Goal: Task Accomplishment & Management: Use online tool/utility

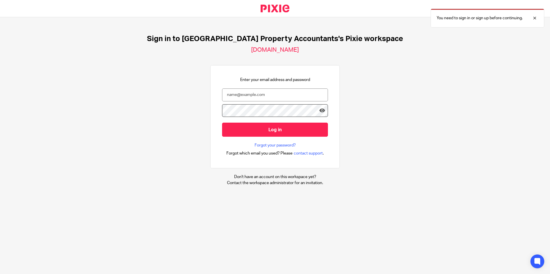
type input "[EMAIL_ADDRESS][DOMAIN_NAME]"
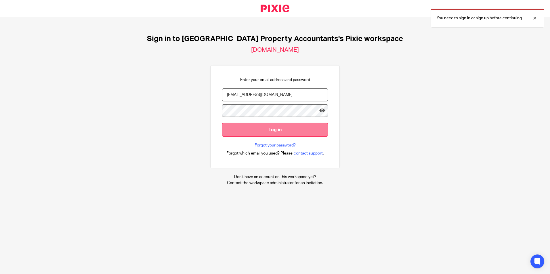
click at [293, 133] on input "Log in" at bounding box center [275, 130] width 106 height 14
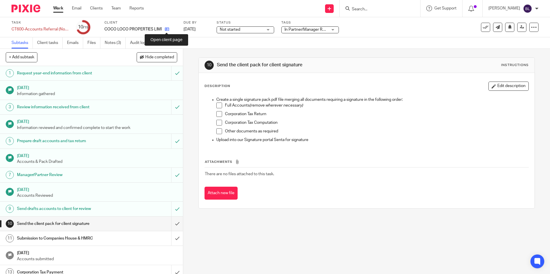
click at [167, 30] on icon at bounding box center [167, 29] width 4 height 4
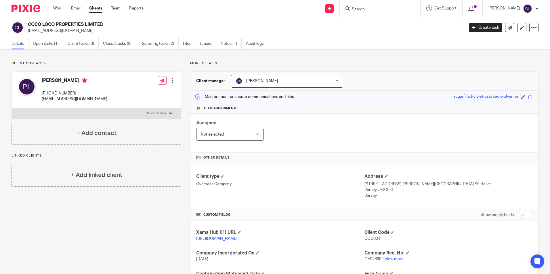
drag, startPoint x: 87, startPoint y: 30, endPoint x: 27, endPoint y: 35, distance: 60.3
click at [27, 35] on div "COCO LOCO PROPERTIES LIMITED paulspropertywork@gmail.com Create task Update fro…" at bounding box center [275, 27] width 550 height 21
copy p "paulspropertywork@gmail.com"
drag, startPoint x: 53, startPoint y: 41, endPoint x: 54, endPoint y: 58, distance: 17.3
click at [53, 41] on link "Open tasks (1)" at bounding box center [48, 43] width 30 height 11
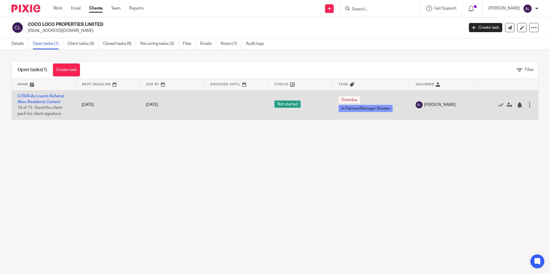
click at [37, 98] on td "CT600-Accounts Referral (Non-Resident)-Current 10 of 15 · Send the client pack …" at bounding box center [44, 104] width 64 height 29
click at [38, 96] on link "CT600-Accounts Referral (Non-Resident)-Current" at bounding box center [41, 99] width 47 height 10
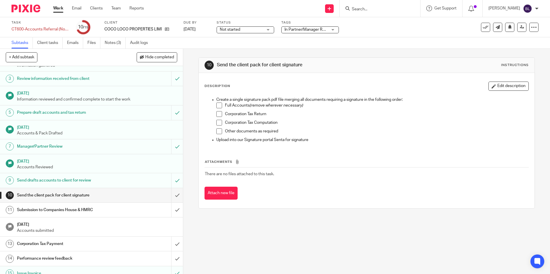
scroll to position [35, 0]
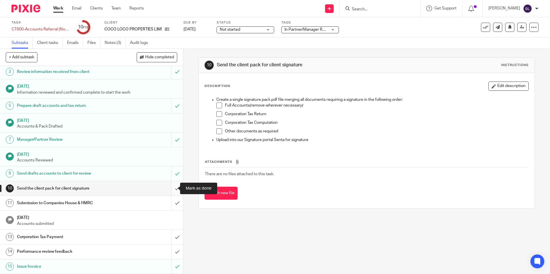
click at [173, 187] on input "submit" at bounding box center [91, 189] width 183 height 14
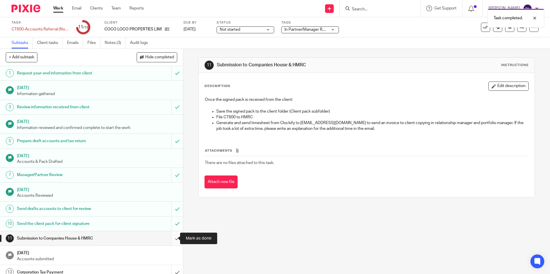
click at [172, 236] on input "submit" at bounding box center [91, 239] width 183 height 14
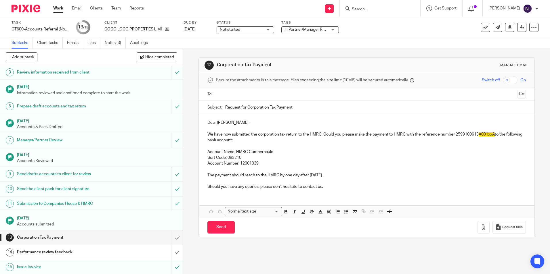
scroll to position [35, 0]
